Goal: Transaction & Acquisition: Purchase product/service

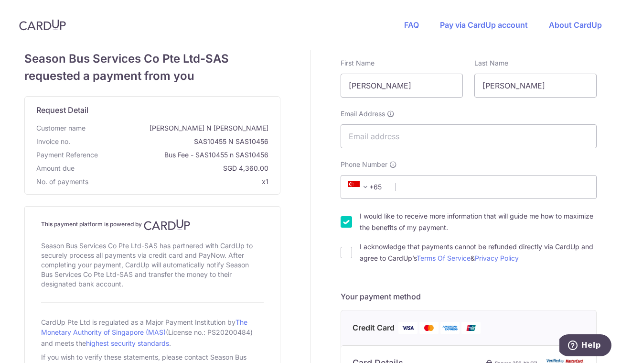
scroll to position [0, 0]
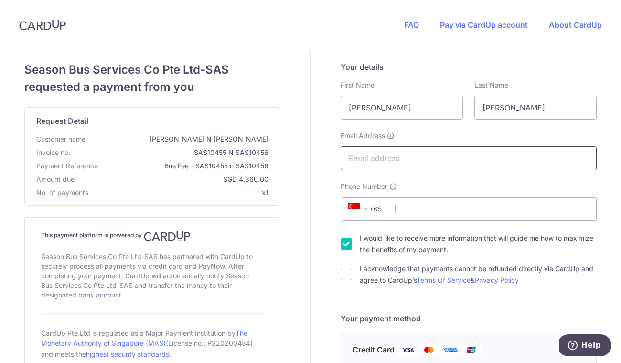
click at [412, 159] on input "Email Address" at bounding box center [469, 158] width 256 height 24
type input "[EMAIL_ADDRESS][DOMAIN_NAME]"
select select "61"
type input "428880178"
select select "AU"
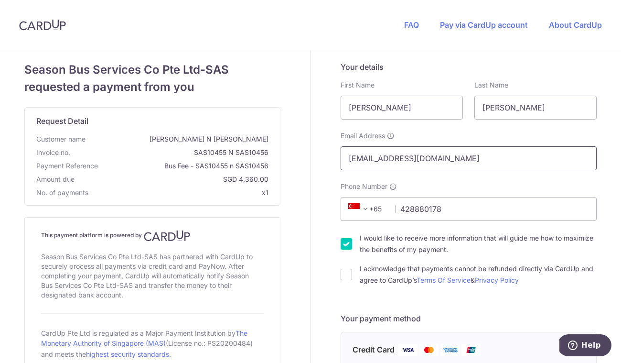
type input "4161"
type input "4 [PERSON_NAME] Court"
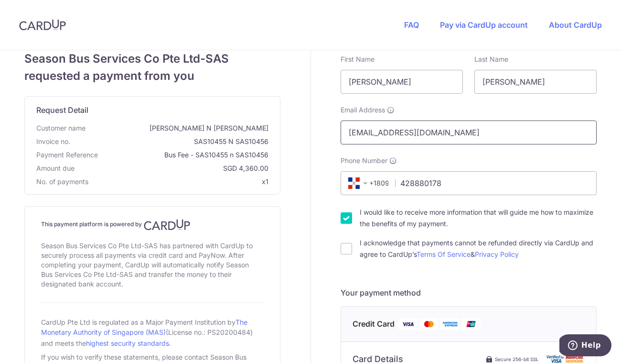
scroll to position [34, 0]
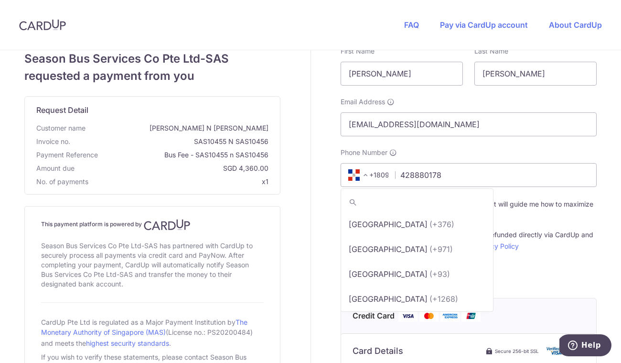
click at [366, 173] on span at bounding box center [365, 174] width 11 height 11
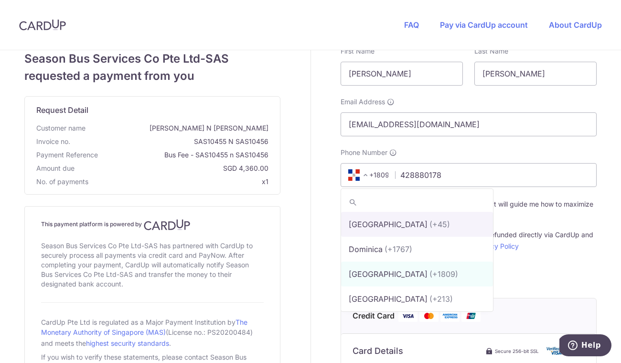
click at [386, 173] on span "+1809" at bounding box center [367, 174] width 43 height 11
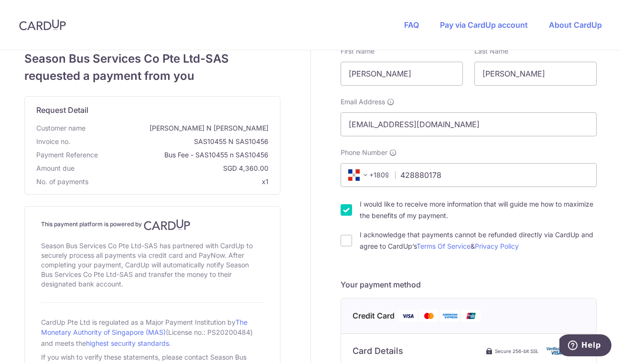
click at [386, 173] on span "+1809" at bounding box center [367, 174] width 43 height 11
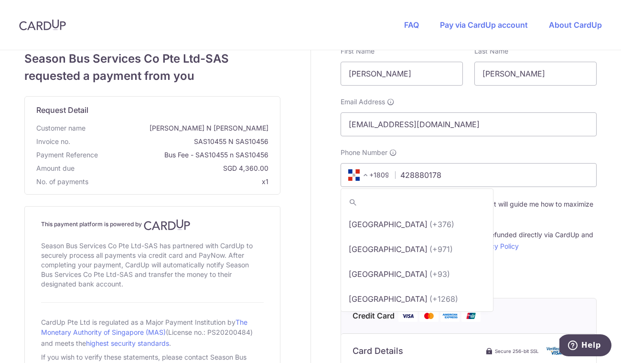
scroll to position [1440, 0]
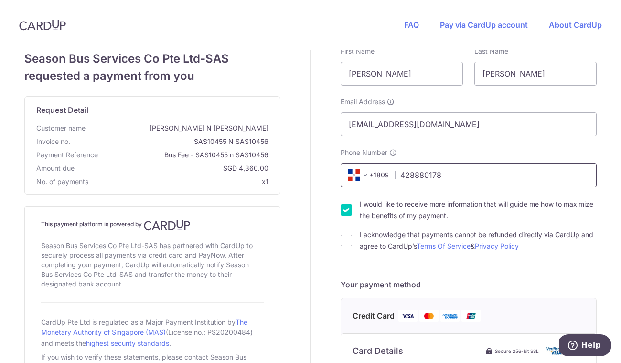
drag, startPoint x: 452, startPoint y: 175, endPoint x: 351, endPoint y: 175, distance: 100.9
click at [351, 175] on div "+376 +971 +93 +1268 +1264 +355 +374 +244 +0 +54 +1684 +43 +61 +297 +358 +994 +3…" at bounding box center [469, 175] width 256 height 24
drag, startPoint x: 441, startPoint y: 175, endPoint x: 397, endPoint y: 175, distance: 44.0
click at [397, 175] on input "428880178" at bounding box center [469, 175] width 256 height 24
type input "84217616"
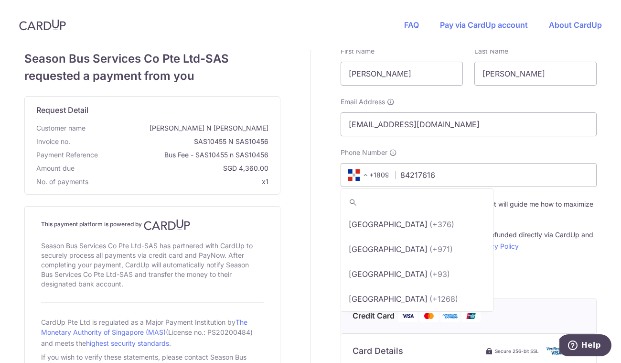
click at [367, 177] on span at bounding box center [365, 174] width 11 height 11
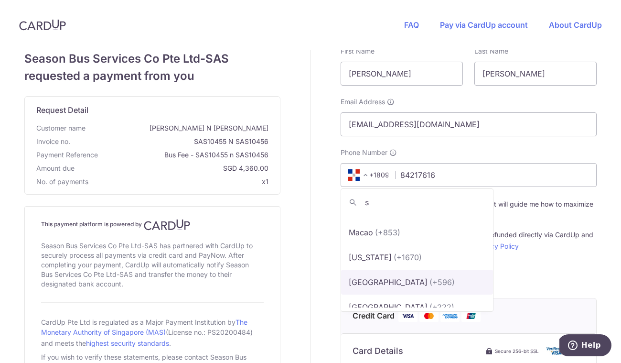
scroll to position [0, 0]
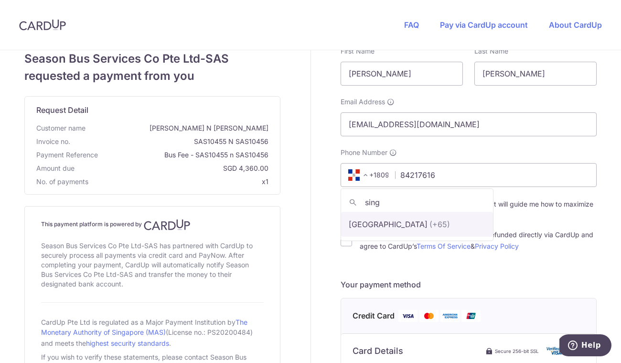
type input "sing"
select select "199"
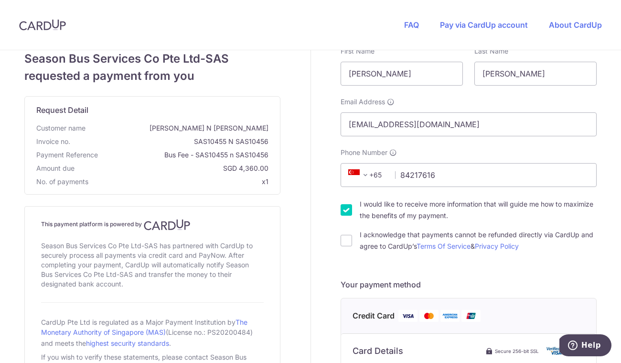
scroll to position [55, 0]
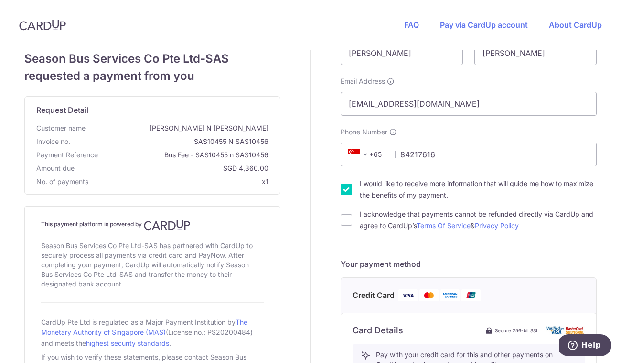
click at [347, 190] on input "I would like to receive more information that will guide me how to maximize the…" at bounding box center [346, 189] width 11 height 11
checkbox input "false"
click at [345, 218] on input "I acknowledge that payments cannot be refunded directly via CardUp and agree to…" at bounding box center [346, 219] width 11 height 11
checkbox input "true"
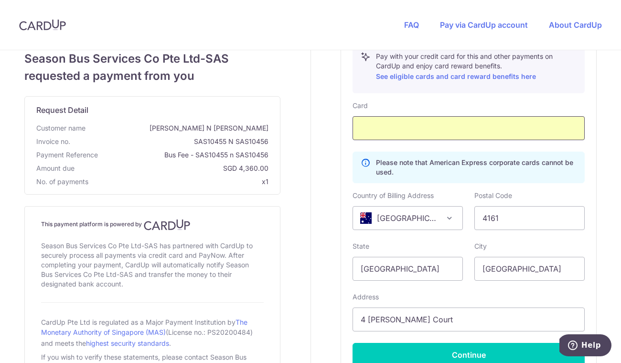
scroll to position [358, 0]
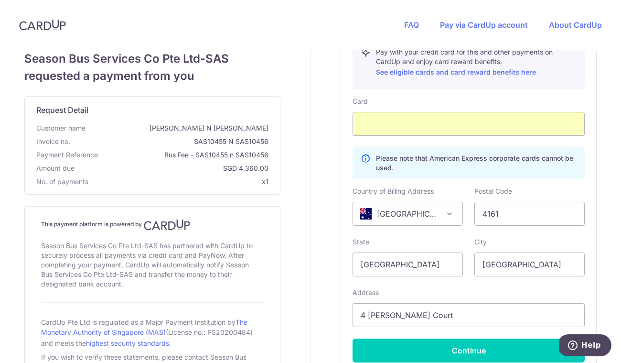
click at [435, 210] on span "[GEOGRAPHIC_DATA]" at bounding box center [407, 213] width 109 height 23
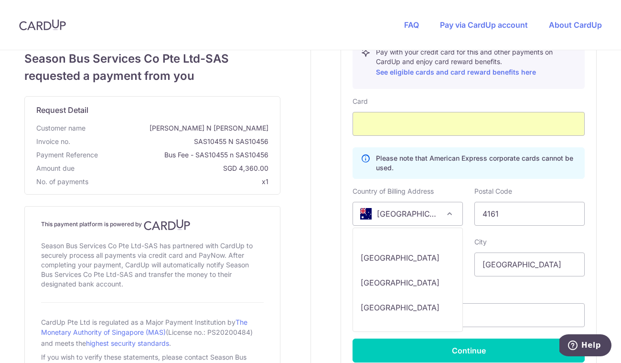
scroll to position [287, 0]
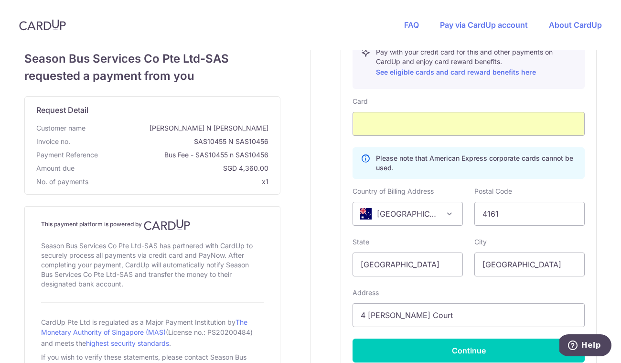
click at [434, 211] on span "[GEOGRAPHIC_DATA]" at bounding box center [407, 213] width 109 height 23
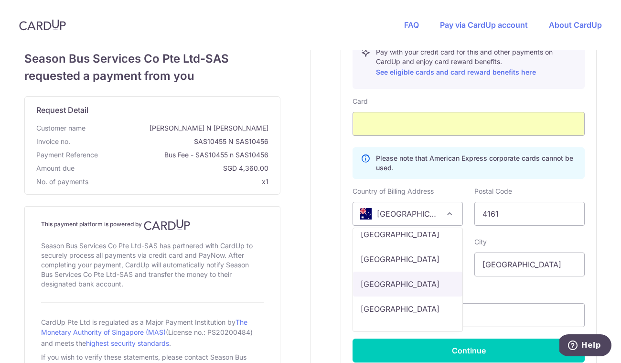
scroll to position [5083, 0]
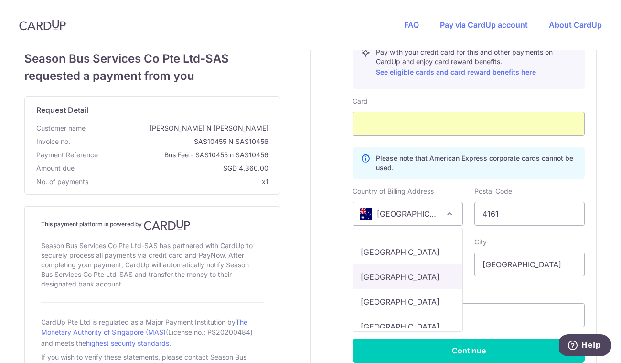
select select "SG"
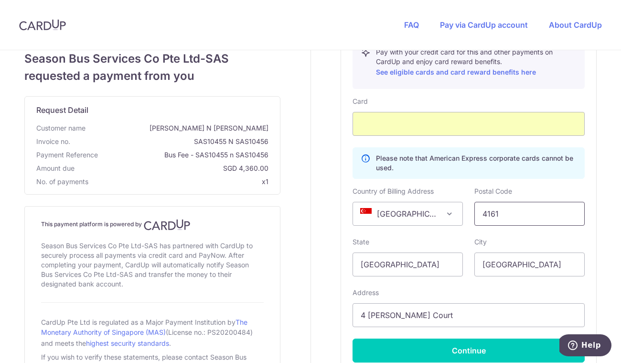
drag, startPoint x: 509, startPoint y: 216, endPoint x: 457, endPoint y: 216, distance: 52.1
click at [457, 216] on div "Country of Billing Address [GEOGRAPHIC_DATA] [GEOGRAPHIC_DATA] [GEOGRAPHIC_DATA…" at bounding box center [469, 205] width 244 height 39
type input "599976"
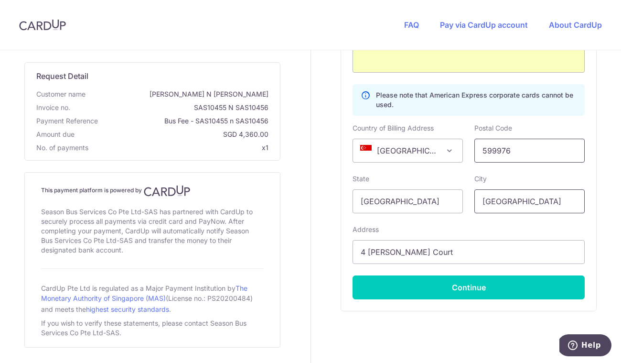
scroll to position [424, 0]
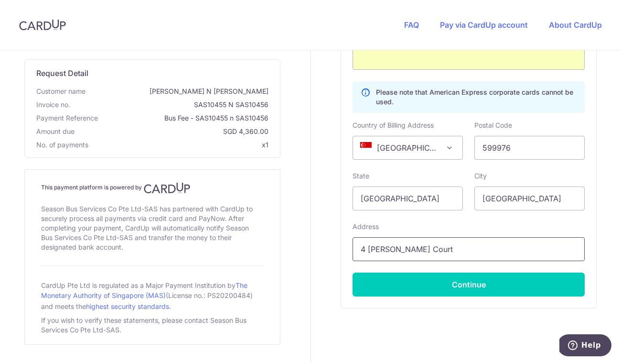
drag, startPoint x: 369, startPoint y: 251, endPoint x: 286, endPoint y: 251, distance: 82.7
click at [286, 251] on div "Season Bus Services Co Pte Ltd-SAS requested a payment from you Request Detail …" at bounding box center [310, 8] width 633 height 763
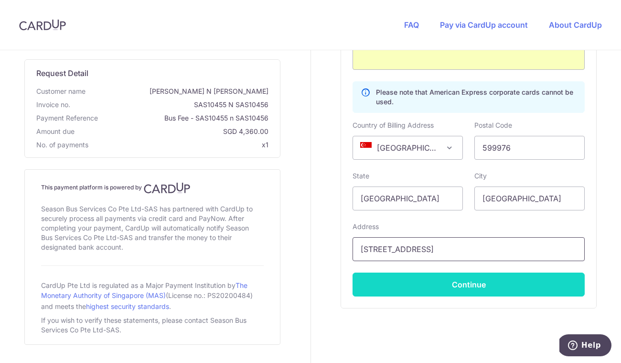
type input "[STREET_ADDRESS]"
click at [393, 286] on button "Continue" at bounding box center [469, 284] width 232 height 24
type input "**** 1006"
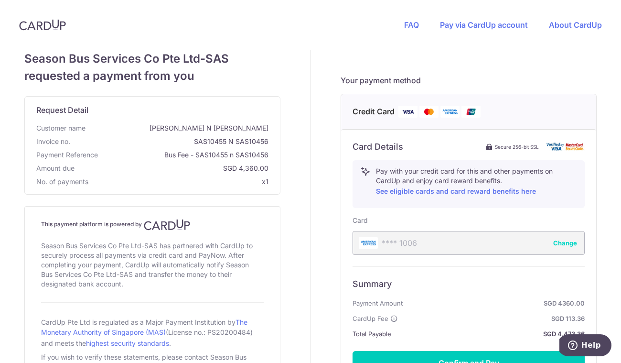
scroll to position [344, 0]
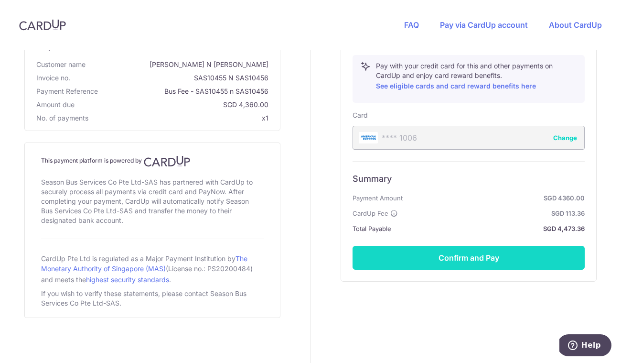
click at [414, 260] on button "Confirm and Pay" at bounding box center [469, 258] width 232 height 24
